Goal: Obtain resource: Obtain resource

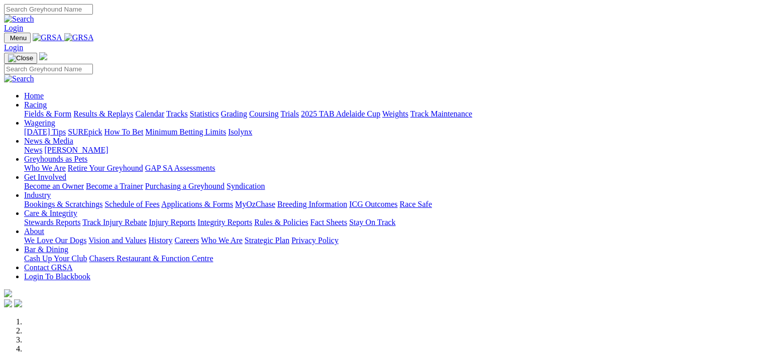
click at [72, 263] on link "Contact GRSA" at bounding box center [48, 267] width 48 height 9
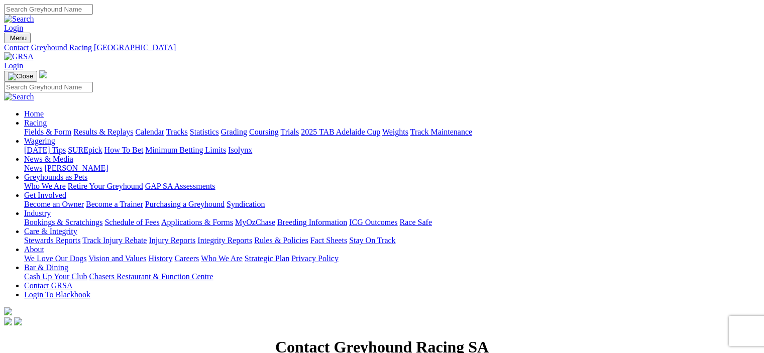
click at [51, 209] on link "Industry" at bounding box center [37, 213] width 27 height 9
click at [233, 218] on link "Applications & Forms" at bounding box center [197, 222] width 72 height 9
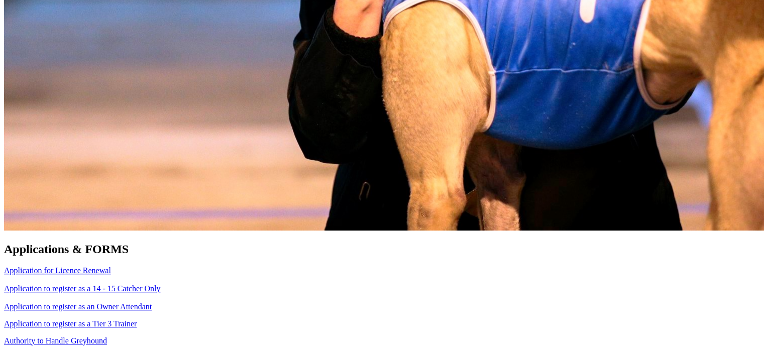
scroll to position [754, 0]
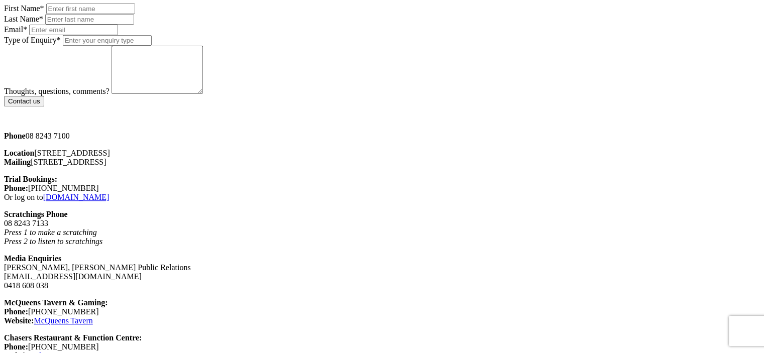
scroll to position [754, 0]
